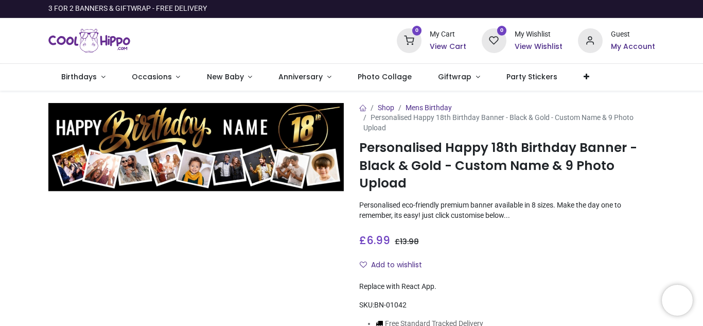
scroll to position [285, 0]
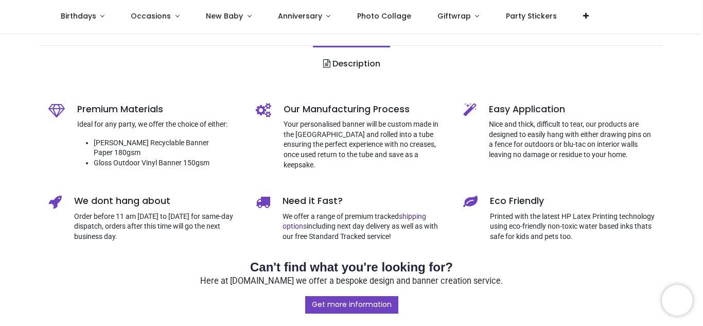
scroll to position [297, 0]
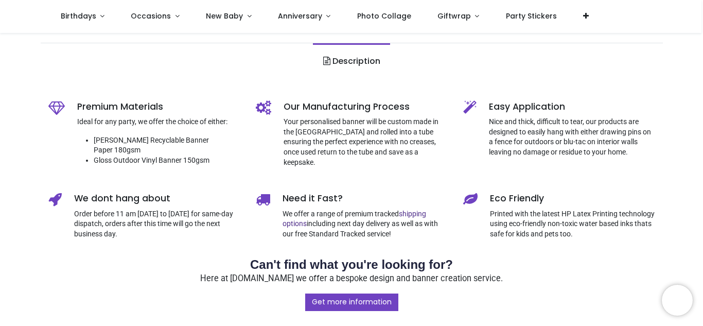
click at [583, 91] on div "Premium Materials Ideal for any party, we offer the choice of either: Matt Recy…" at bounding box center [352, 300] width 622 height 433
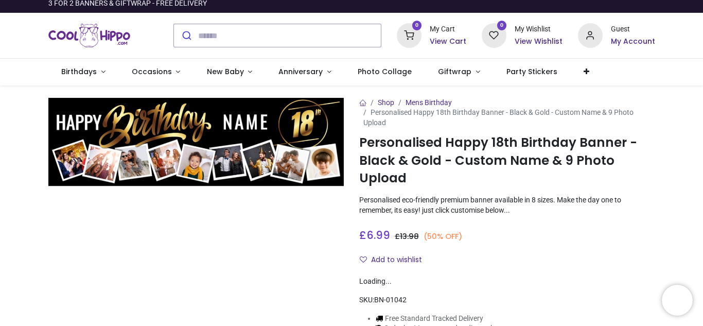
scroll to position [0, 0]
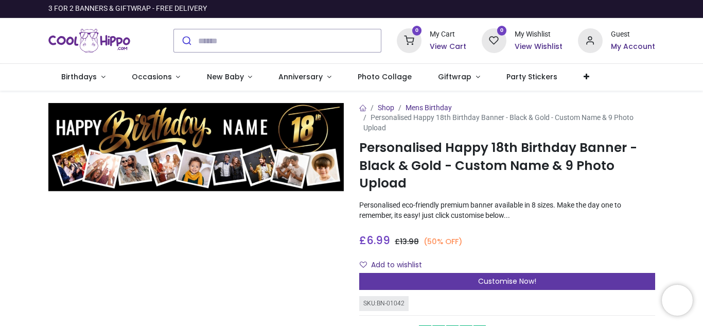
click at [553, 275] on div "Customise Now!" at bounding box center [507, 281] width 296 height 17
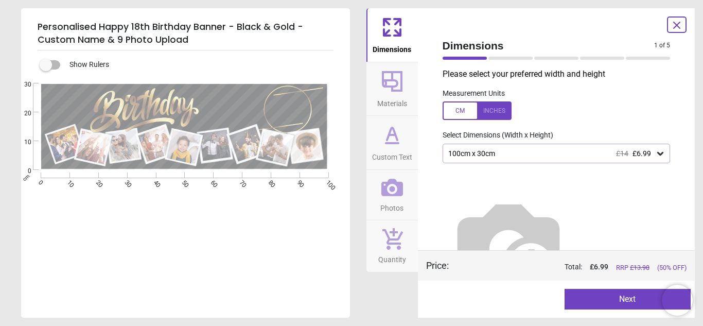
click at [655, 153] on icon at bounding box center [660, 153] width 10 height 10
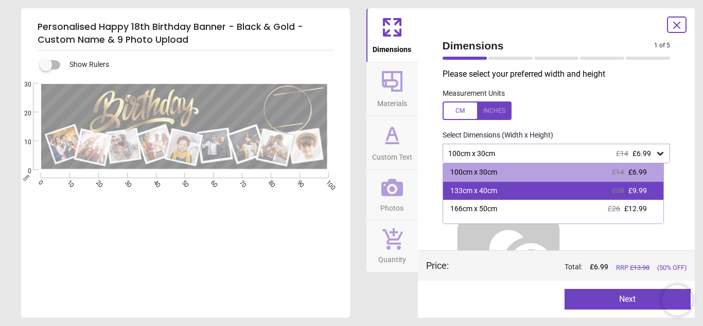
click at [590, 199] on div "133cm x 40cm £20 £9.99" at bounding box center [553, 191] width 221 height 19
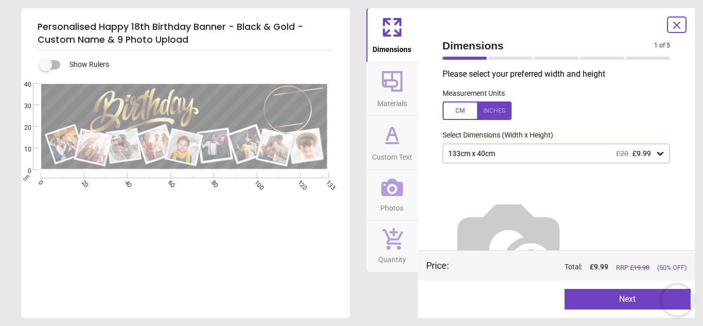
click at [613, 298] on button "Next" at bounding box center [627, 299] width 126 height 21
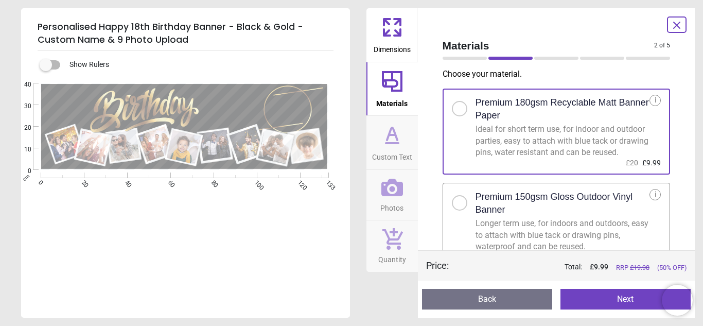
click at [464, 210] on div at bounding box center [459, 202] width 15 height 15
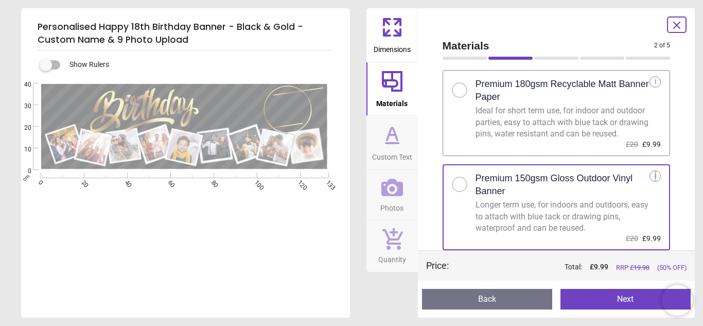
scroll to position [30, 0]
drag, startPoint x: 677, startPoint y: 190, endPoint x: 673, endPoint y: 243, distance: 53.1
click at [673, 243] on div "Choose your material . Premium 180gsm Recyclable Matt Banner Paper Ideal for sh…" at bounding box center [556, 159] width 244 height 182
click at [600, 301] on button "Next" at bounding box center [625, 299] width 130 height 21
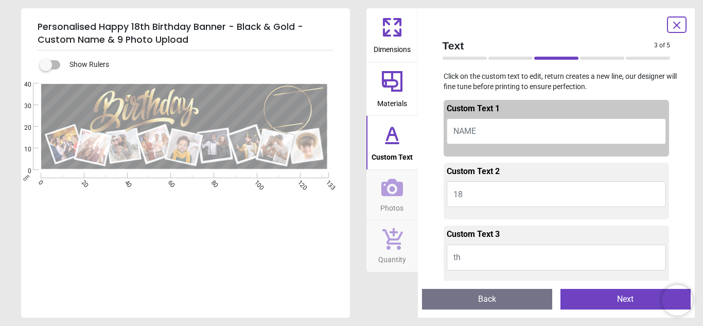
click at [470, 131] on span "NAME" at bounding box center [464, 131] width 23 height 10
type textarea "****"
click at [471, 192] on button "18" at bounding box center [556, 194] width 220 height 26
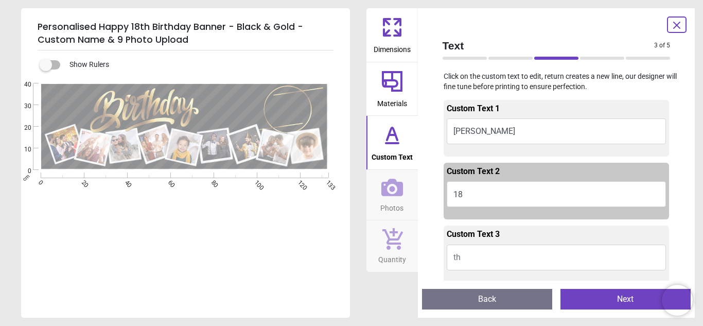
type textarea "**"
click at [483, 253] on button "th" at bounding box center [556, 257] width 220 height 26
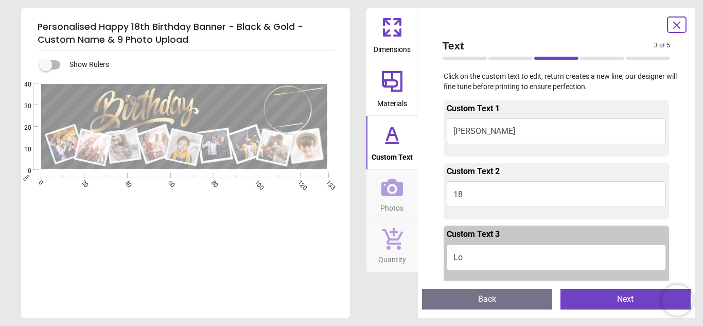
type textarea "*"
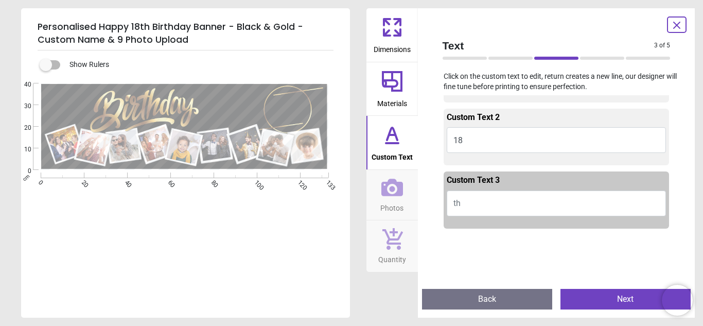
scroll to position [61, 0]
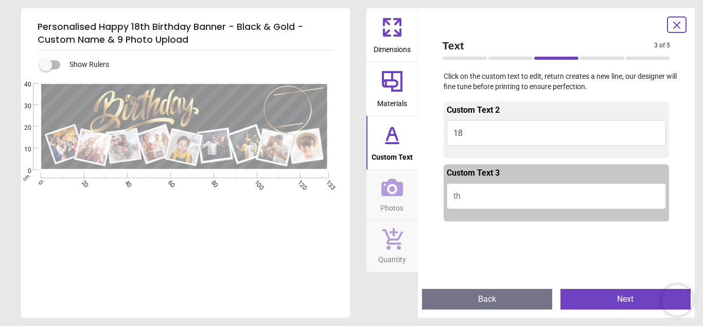
click at [595, 298] on button "Next" at bounding box center [625, 299] width 130 height 21
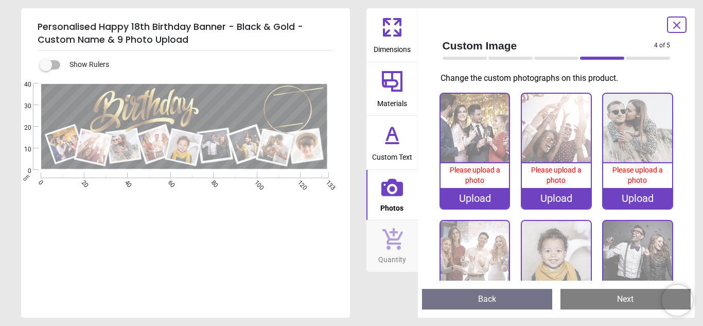
click at [478, 194] on div "Upload" at bounding box center [474, 198] width 69 height 21
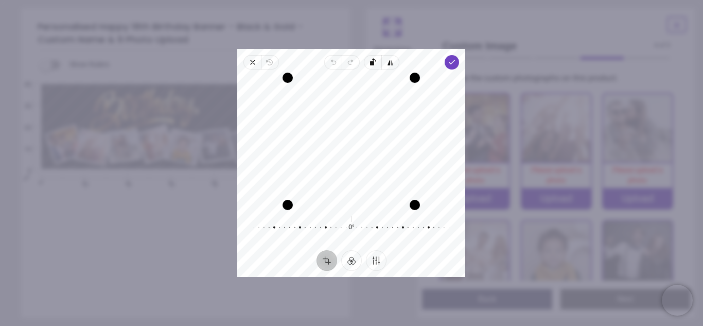
click at [384, 185] on div "Recenter" at bounding box center [350, 141] width 211 height 127
drag, startPoint x: 385, startPoint y: 159, endPoint x: 402, endPoint y: 169, distance: 19.6
click at [402, 169] on div "Recenter" at bounding box center [350, 141] width 211 height 127
click at [452, 68] on span "Done" at bounding box center [452, 62] width 14 height 14
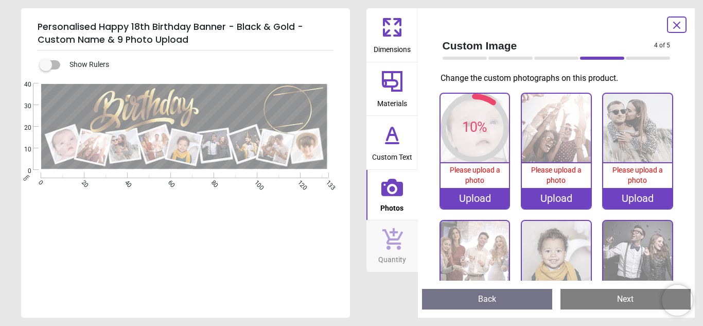
click at [545, 197] on div "Upload" at bounding box center [556, 198] width 69 height 21
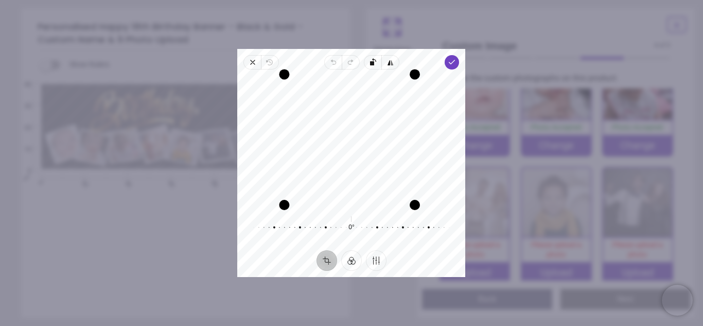
click at [270, 52] on div "Close Revert Undo Redo Rotate left Flip horizontal Done Crop Filter Finetune Re…" at bounding box center [351, 163] width 228 height 228
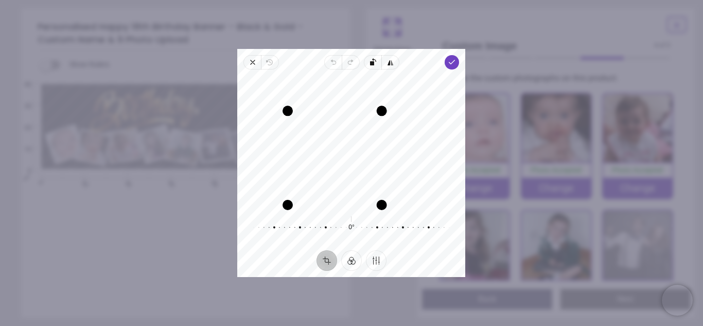
scroll to position [43, 0]
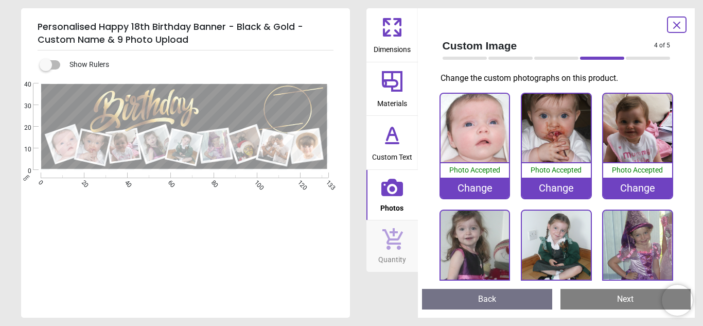
scroll to position [160, 0]
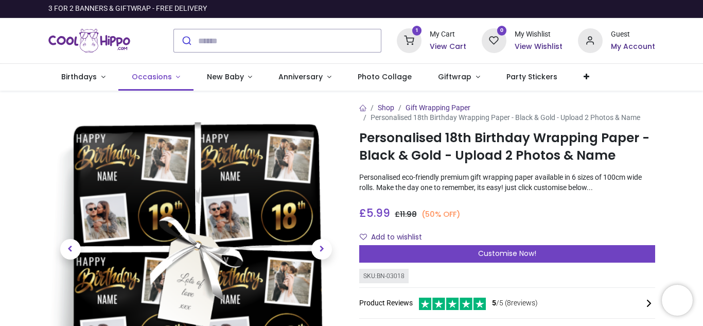
click at [162, 77] on span "Occasions" at bounding box center [152, 76] width 40 height 10
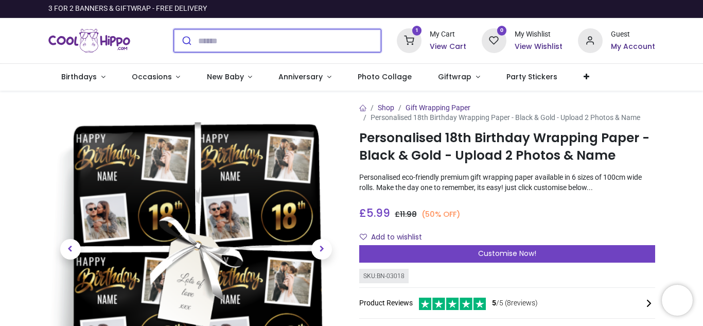
click at [339, 41] on input "search" at bounding box center [289, 40] width 183 height 23
type input "**"
click at [0, 0] on button "submit" at bounding box center [0, 0] width 0 height 0
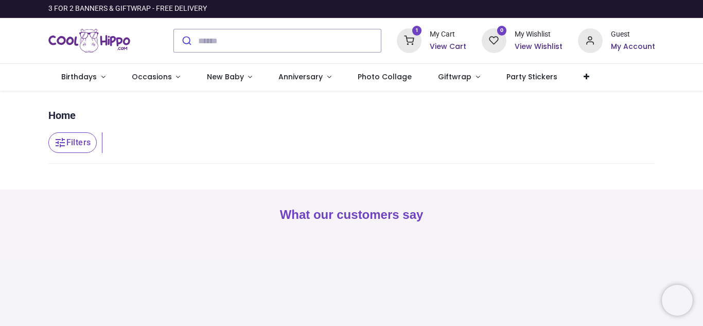
click at [698, 64] on nav "0 1 Birthdays" at bounding box center [351, 77] width 703 height 27
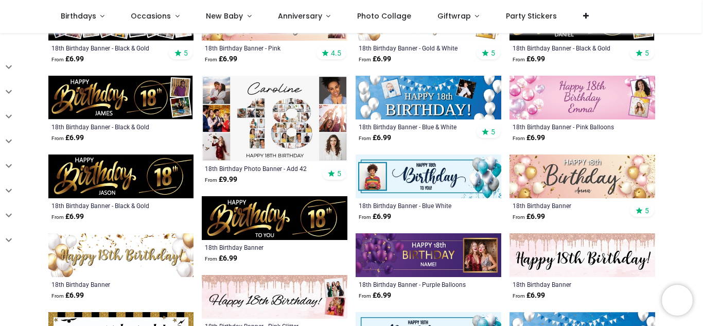
scroll to position [158, 0]
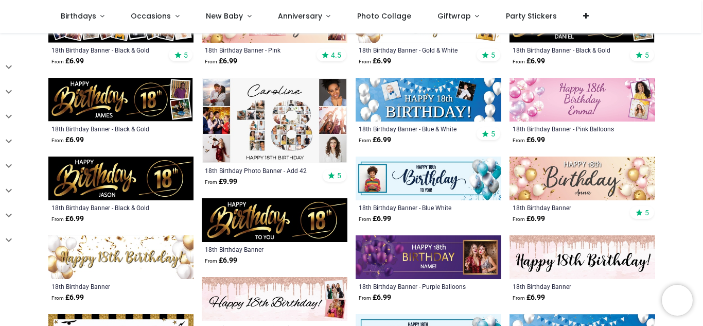
click at [131, 181] on img at bounding box center [121, 178] width 146 height 44
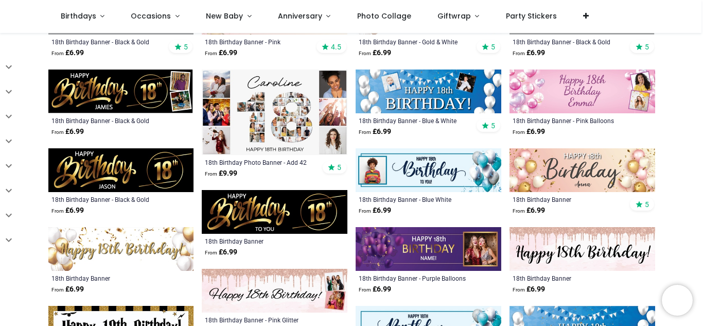
scroll to position [169, 0]
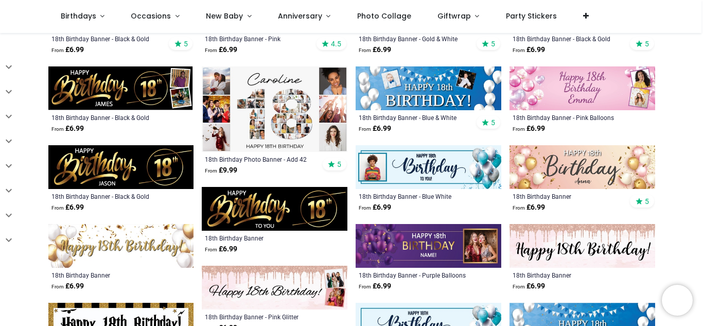
click at [172, 168] on img at bounding box center [121, 167] width 146 height 44
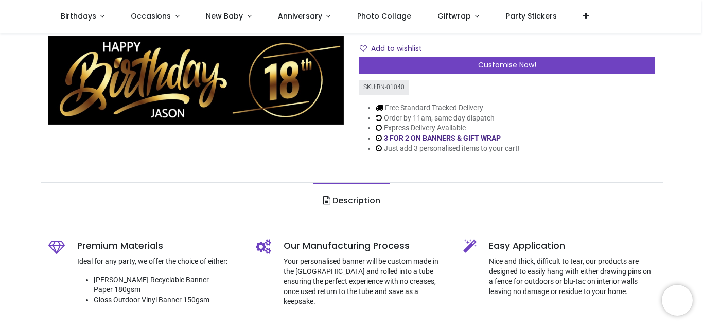
scroll to position [122, 0]
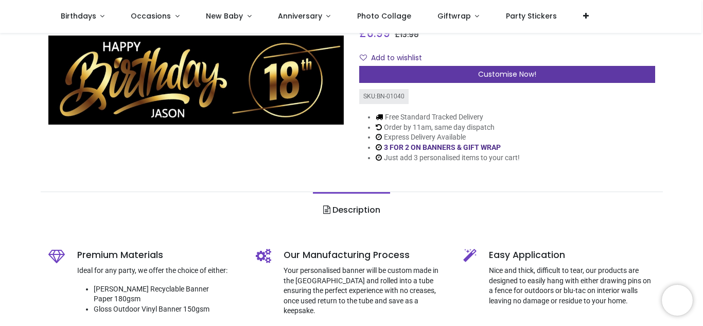
click at [493, 70] on span "Customise Now!" at bounding box center [507, 74] width 58 height 10
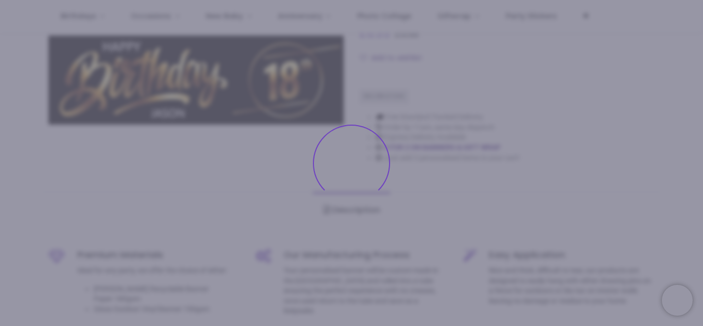
click at [690, 33] on nav "0 1 Birthdays Occasions" at bounding box center [350, 16] width 701 height 33
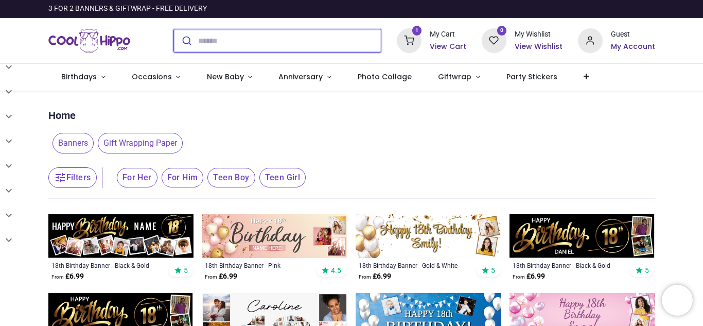
click at [242, 36] on input "search" at bounding box center [289, 40] width 183 height 23
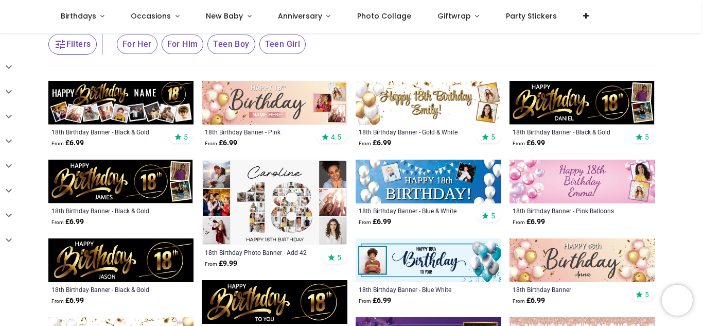
scroll to position [78, 0]
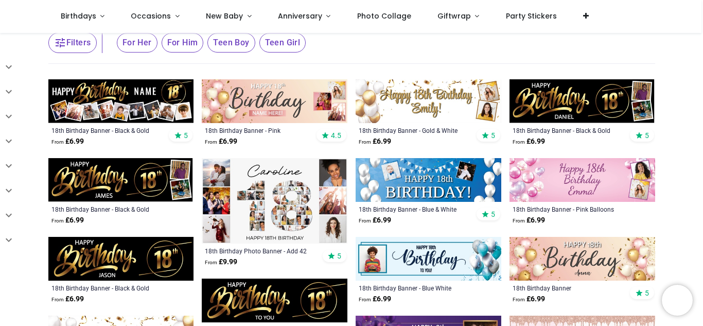
click at [141, 180] on img at bounding box center [121, 180] width 146 height 44
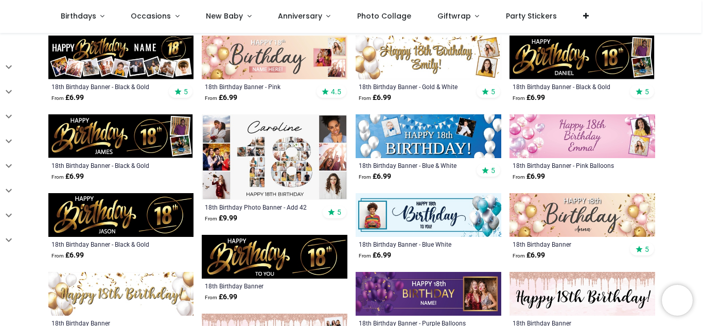
scroll to position [118, 0]
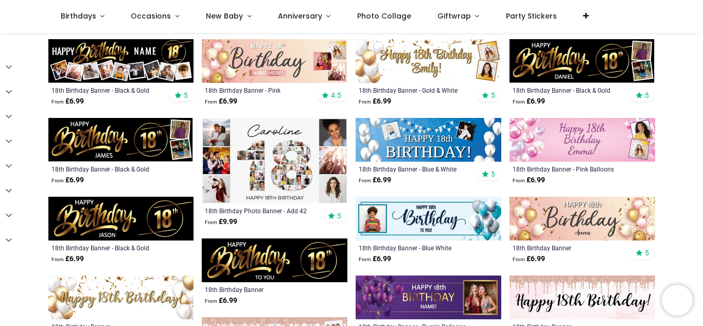
click at [153, 213] on img at bounding box center [121, 218] width 146 height 44
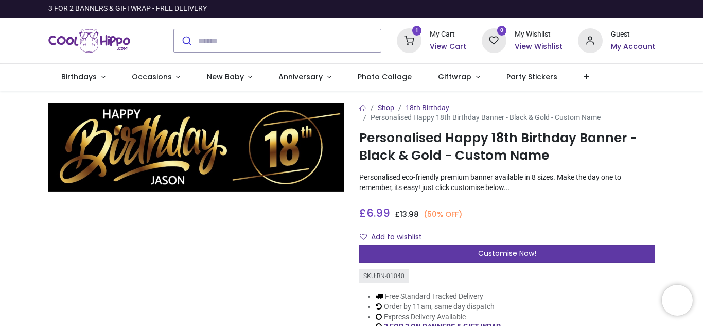
click at [505, 253] on span "Customise Now!" at bounding box center [507, 253] width 58 height 10
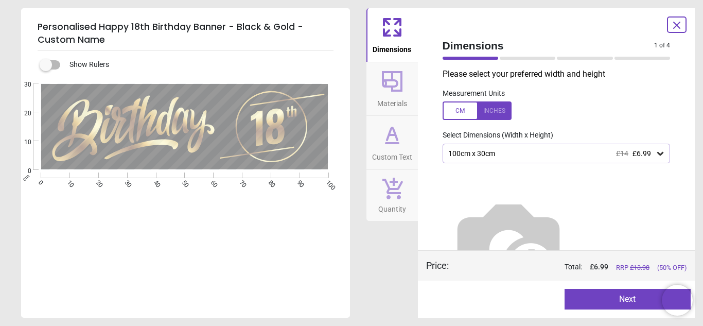
click at [657, 156] on icon at bounding box center [660, 153] width 10 height 10
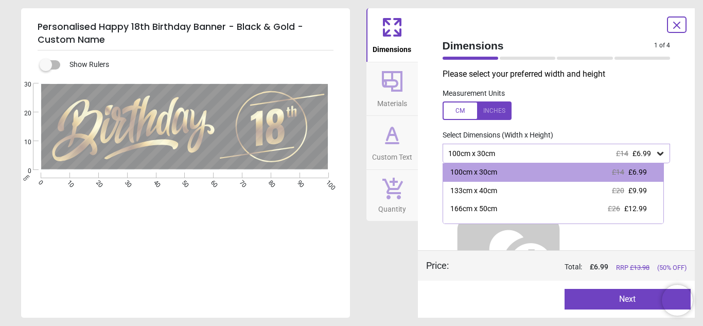
click at [537, 183] on div "133cm x 40cm £20 £9.99" at bounding box center [553, 191] width 221 height 19
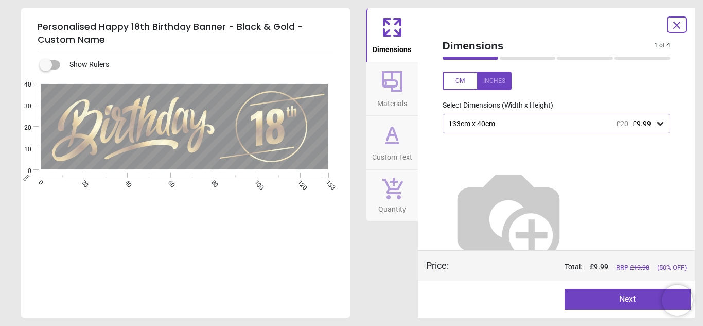
scroll to position [31, 0]
click at [628, 298] on button "Next" at bounding box center [627, 299] width 126 height 21
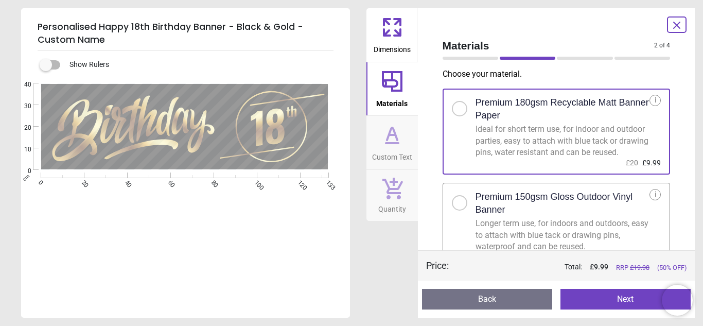
click at [462, 205] on div at bounding box center [464, 200] width 24 height 22
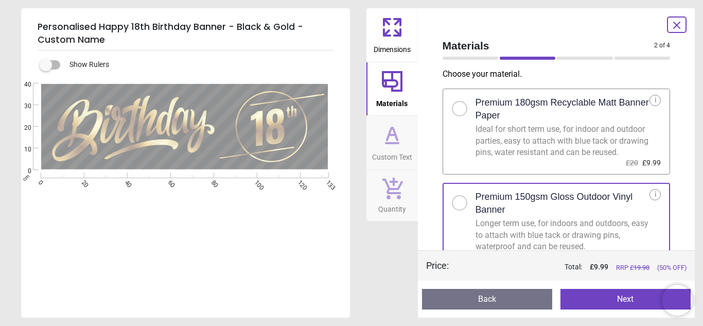
click at [464, 108] on div at bounding box center [459, 108] width 15 height 15
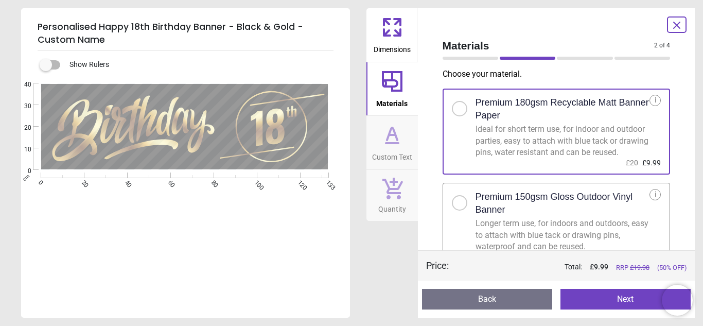
click at [604, 299] on button "Next" at bounding box center [625, 299] width 130 height 21
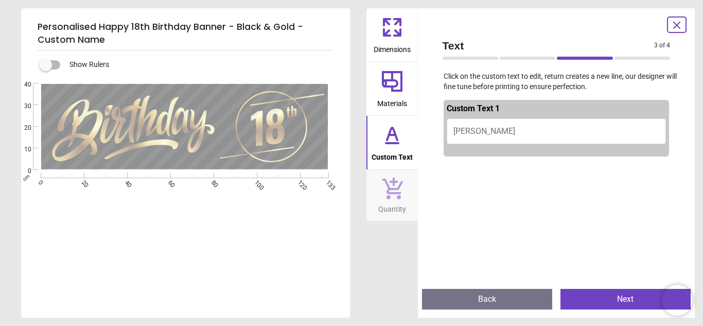
click at [491, 127] on button "JASON" at bounding box center [556, 131] width 220 height 26
click at [478, 130] on button "JASON" at bounding box center [556, 131] width 220 height 26
type textarea "****"
click at [622, 292] on button "Next" at bounding box center [625, 299] width 130 height 21
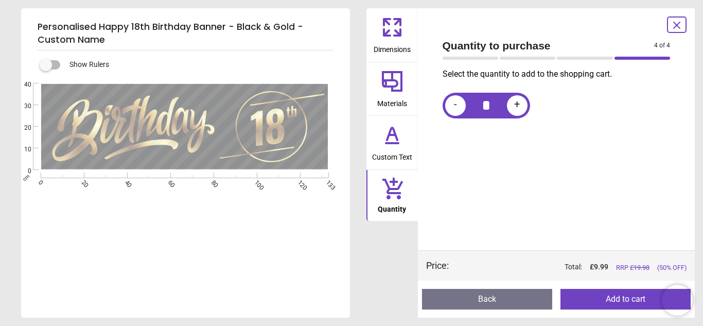
click at [600, 294] on button "Add to cart" at bounding box center [625, 299] width 130 height 21
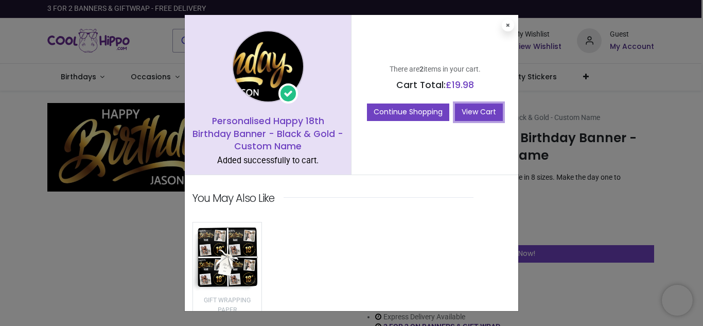
click at [478, 112] on link "View Cart" at bounding box center [479, 111] width 48 height 17
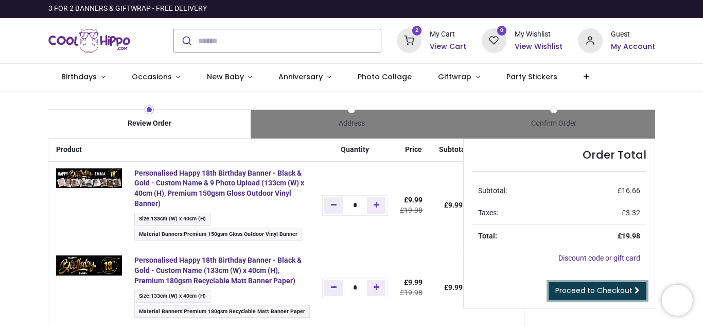
click at [593, 288] on span "Proceed to Checkout" at bounding box center [593, 290] width 77 height 10
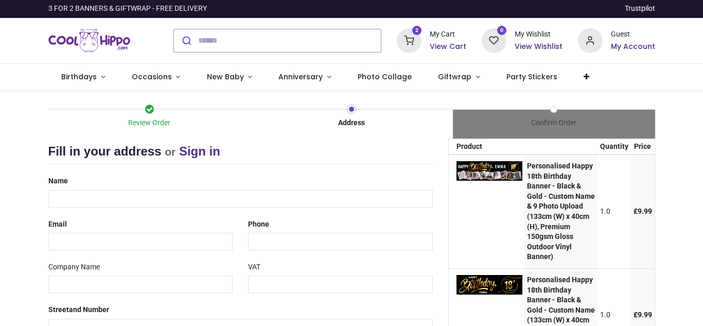
select select "***"
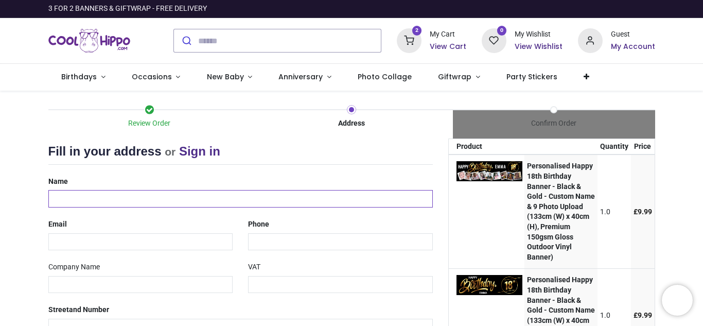
click at [262, 201] on input "text" at bounding box center [240, 198] width 384 height 17
type input "**********"
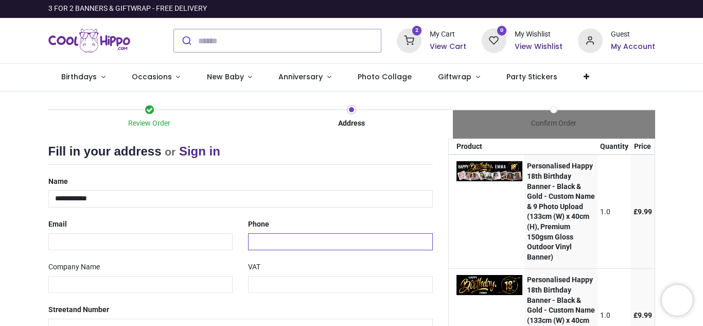
type input "**********"
type input "********"
type input "*********"
type input "*******"
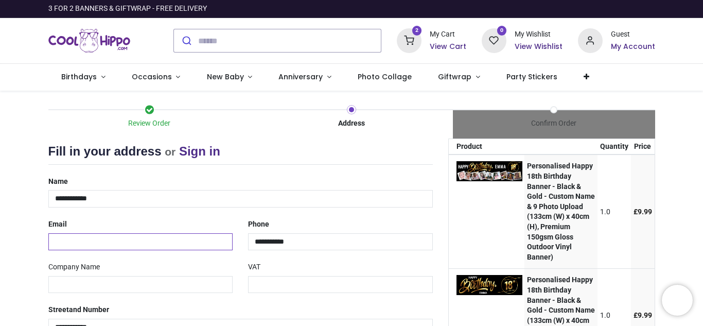
click at [142, 241] on input "email" at bounding box center [140, 241] width 185 height 17
type input "**********"
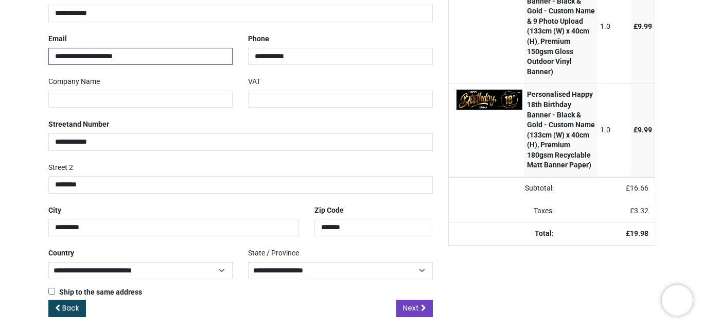
scroll to position [197, 0]
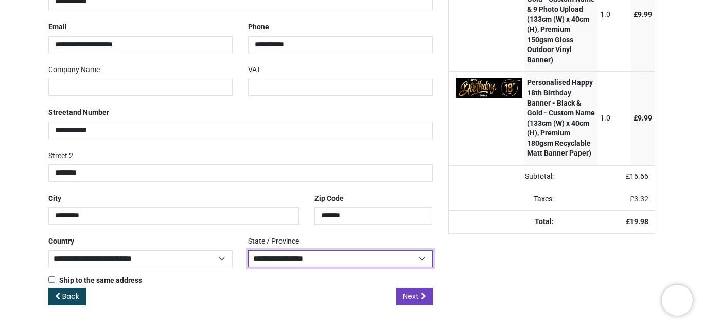
click at [415, 259] on select "**********" at bounding box center [340, 258] width 185 height 17
select select "***"
click at [248, 250] on select "**********" at bounding box center [340, 258] width 185 height 17
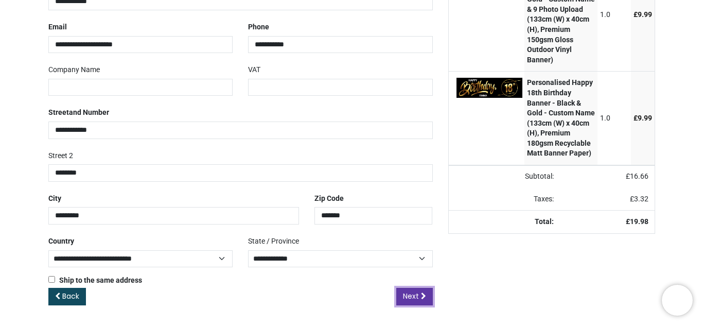
click at [417, 299] on span "Next" at bounding box center [411, 296] width 16 height 10
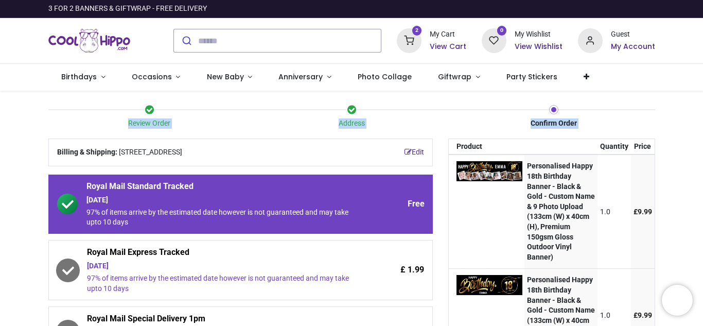
drag, startPoint x: 700, startPoint y: 96, endPoint x: 702, endPoint y: 196, distance: 100.3
click at [702, 196] on div "Login • Register Birthdays Milestone Birthday 1510 products 0-3 Baby & Toddler …" at bounding box center [351, 163] width 703 height 326
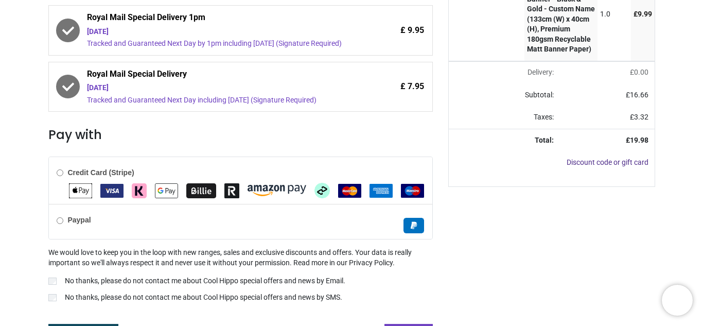
scroll to position [302, 0]
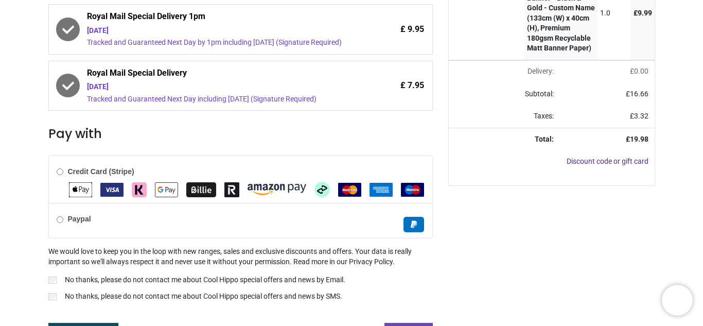
click at [132, 189] on img "Klarna" at bounding box center [139, 189] width 15 height 15
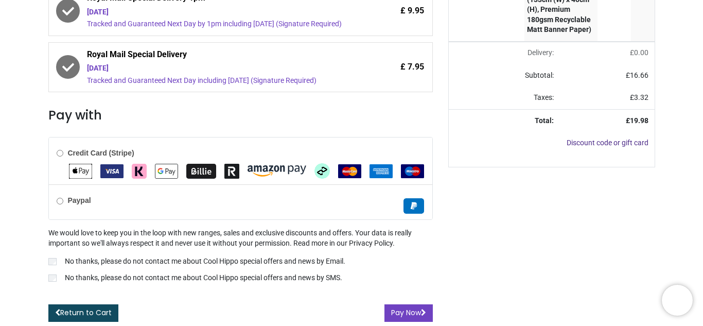
click at [57, 259] on label "No thanks, please do not contact me about Cool Hippo special offers and news by…" at bounding box center [240, 262] width 384 height 12
click at [53, 271] on div "We would love to keep you in the loop with new ranges, sales and exclusive disc…" at bounding box center [240, 256] width 384 height 57
click at [60, 275] on label "No thanks, please do not contact me about Cool Hippo special offers and news by…" at bounding box center [240, 279] width 384 height 12
click at [398, 309] on button "Pay Now" at bounding box center [408, 312] width 48 height 17
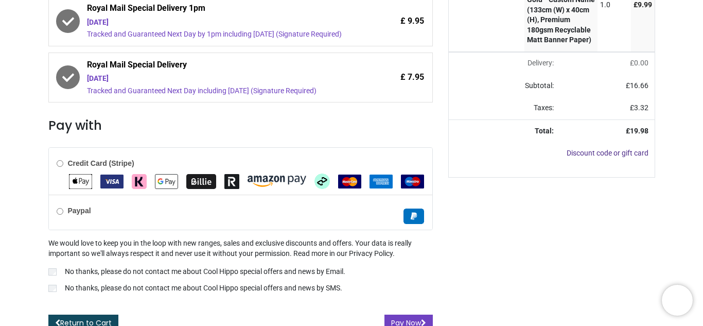
scroll to position [320, 0]
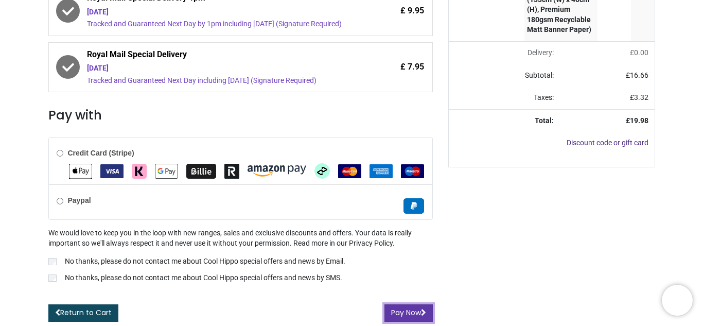
click at [409, 313] on button "Pay Now" at bounding box center [408, 312] width 48 height 17
